Goal: Task Accomplishment & Management: Use online tool/utility

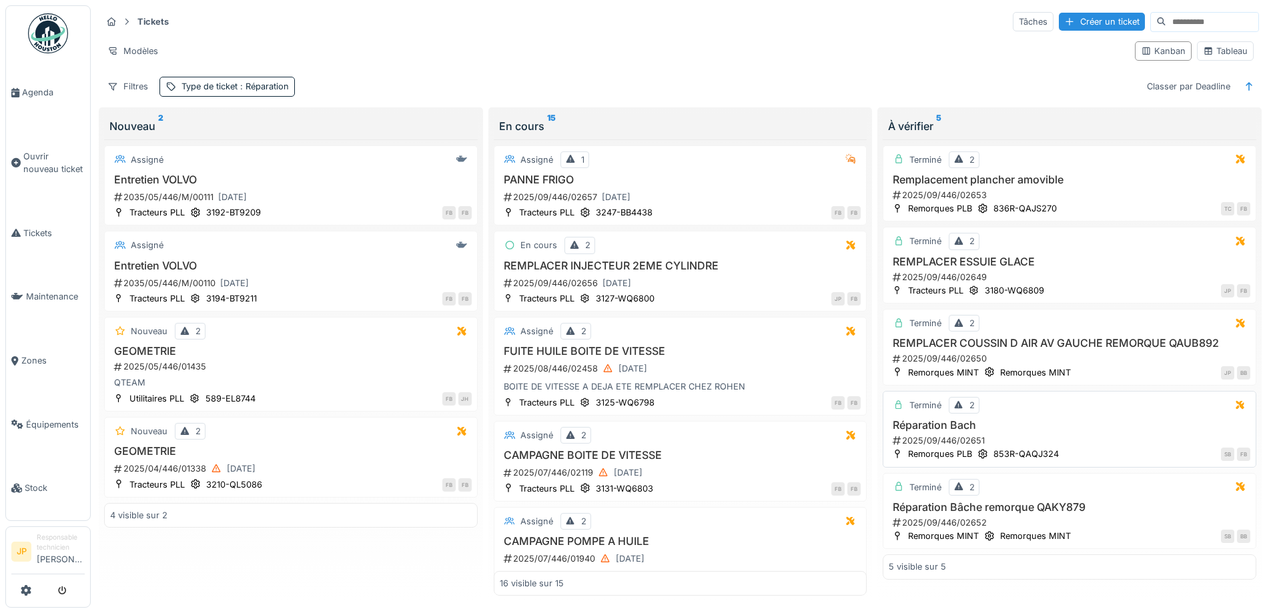
scroll to position [9, 0]
click at [679, 260] on h3 "REMPLACER INJECTEUR 2EME CYLINDRE" at bounding box center [681, 266] width 362 height 13
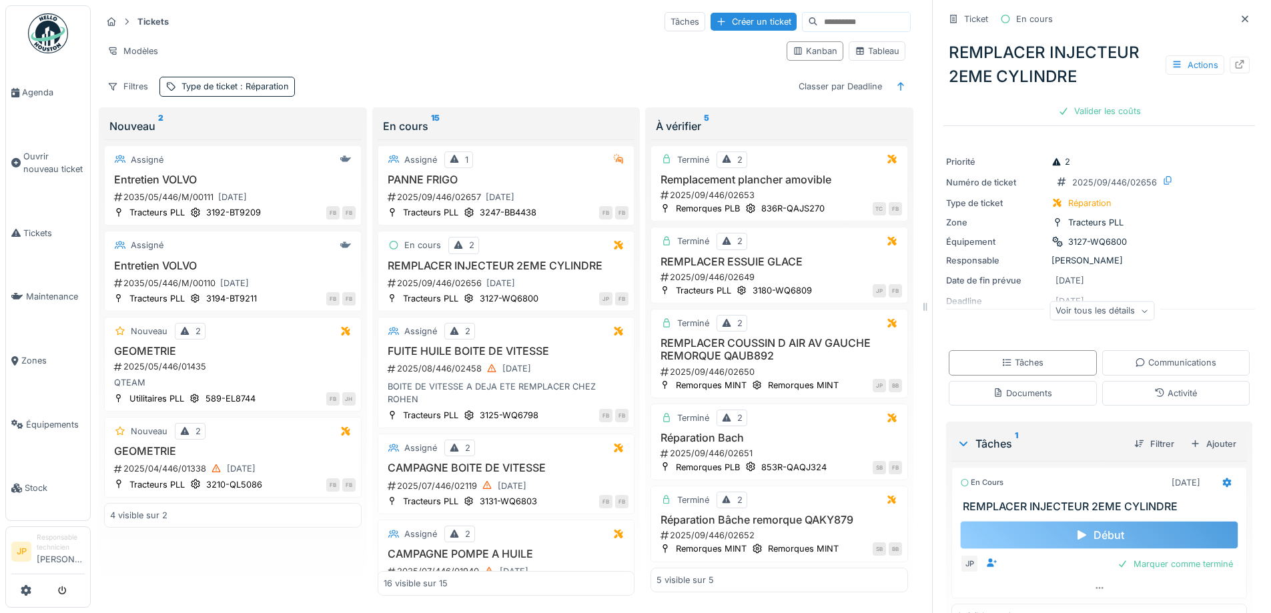
click at [1090, 526] on div "Début" at bounding box center [1099, 535] width 278 height 28
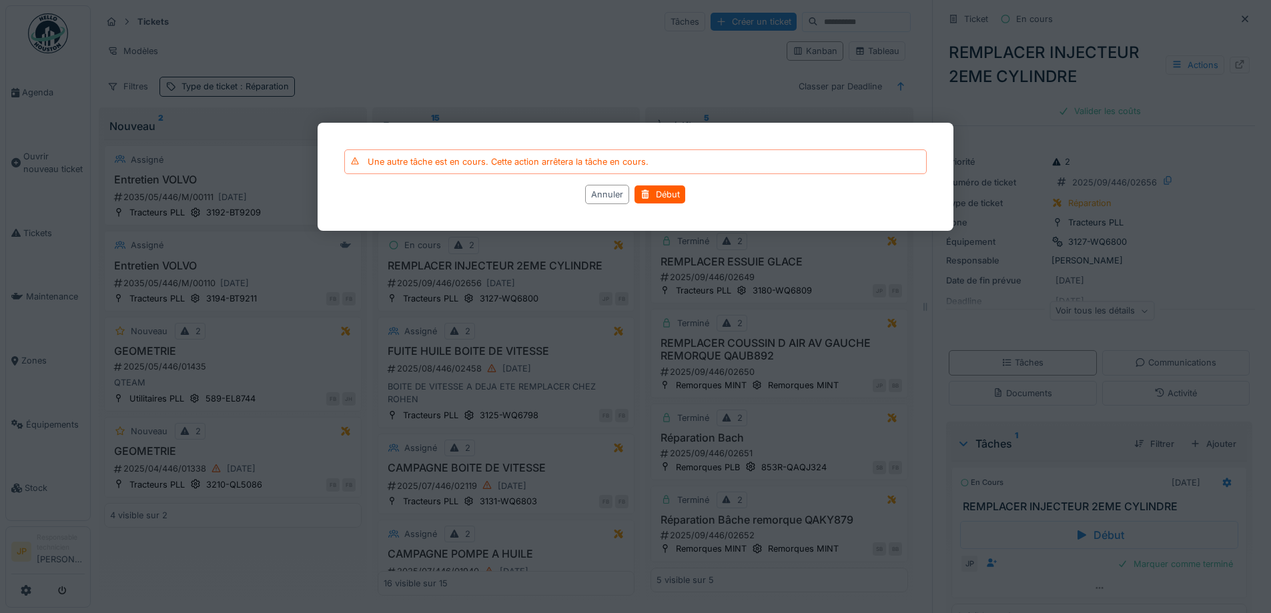
click at [607, 197] on div "Annuler" at bounding box center [608, 194] width 44 height 19
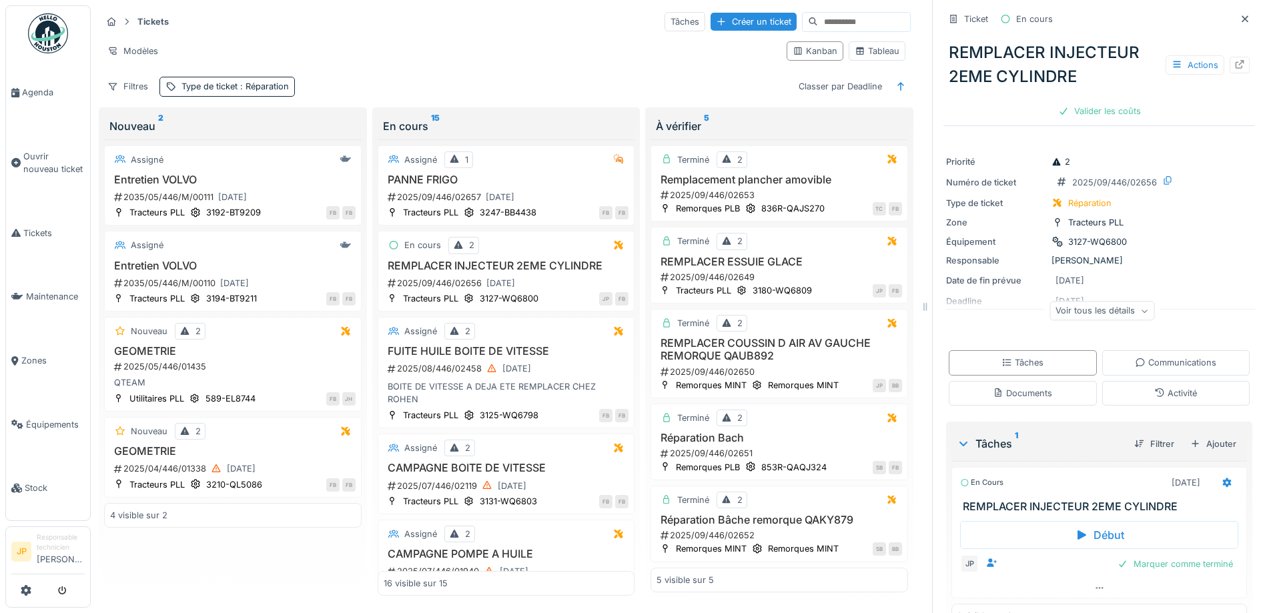
click at [48, 29] on img at bounding box center [48, 33] width 40 height 40
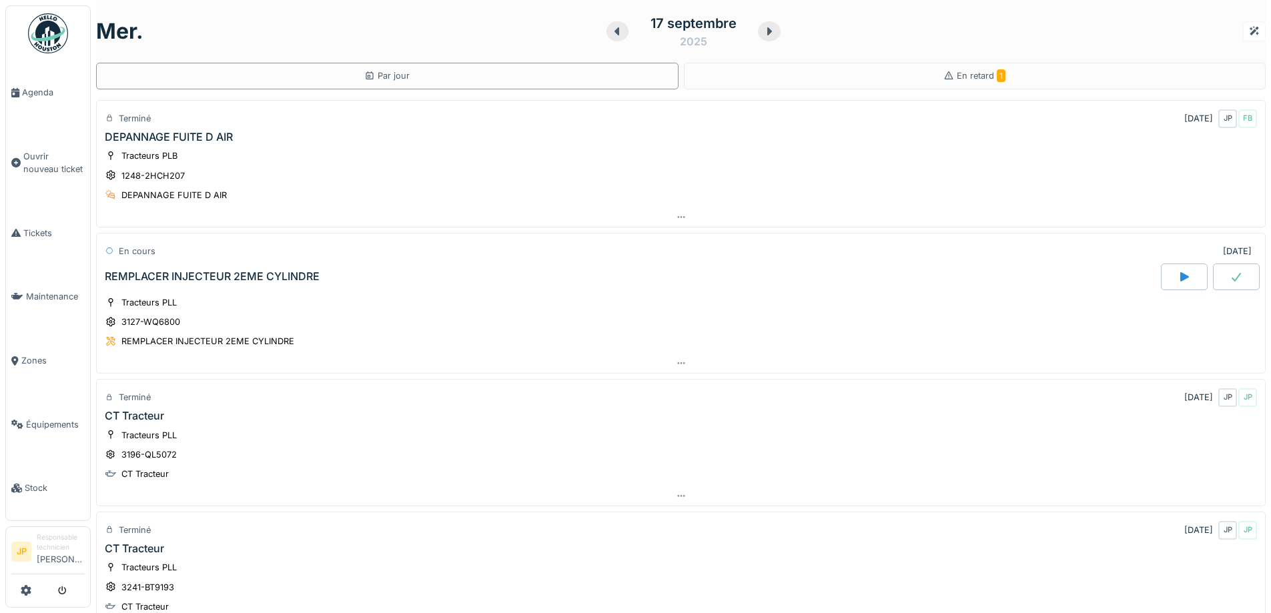
click at [1178, 277] on icon at bounding box center [1184, 277] width 13 height 11
